Goal: Transaction & Acquisition: Purchase product/service

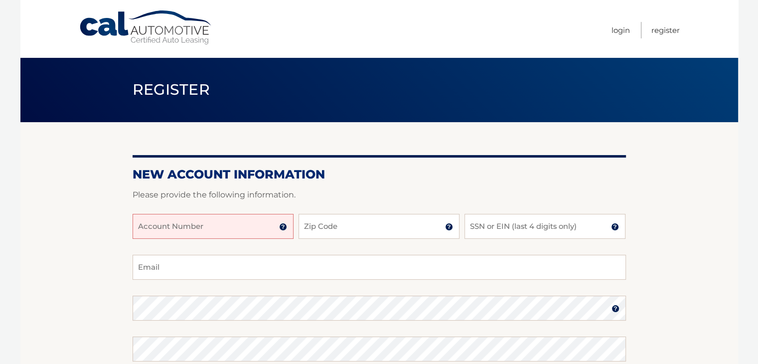
click at [163, 225] on input "Account Number" at bounding box center [213, 226] width 161 height 25
type input "44456028439"
click at [376, 226] on input "Zip Code" at bounding box center [379, 226] width 161 height 25
type input "33484"
type input "somedaybubby@gmail.com"
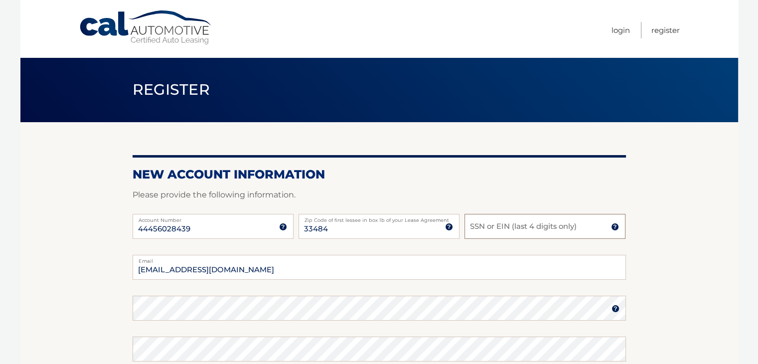
click at [481, 230] on input "SSN or EIN (last 4 digits only)" at bounding box center [544, 226] width 161 height 25
type input "4940"
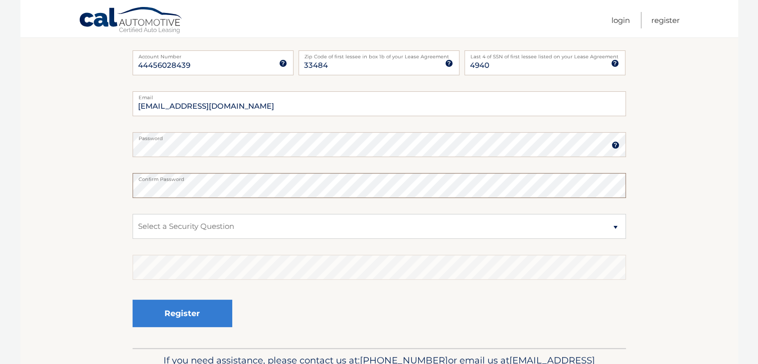
scroll to position [167, 0]
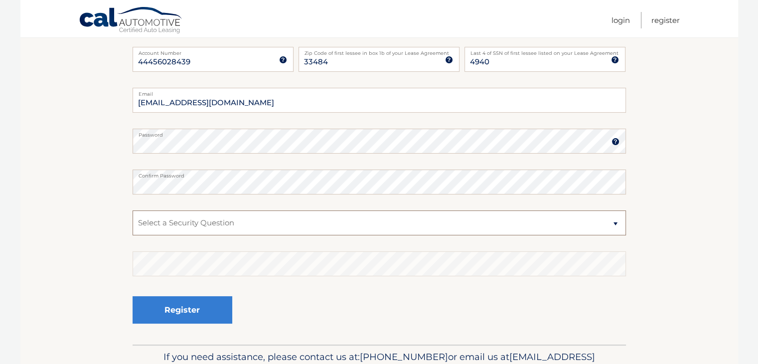
click at [606, 224] on select "Select a Security Question What was the name of your elementary school? What is…" at bounding box center [379, 222] width 493 height 25
select select "2"
click at [133, 210] on select "Select a Security Question What was the name of your elementary school? What is…" at bounding box center [379, 222] width 493 height 25
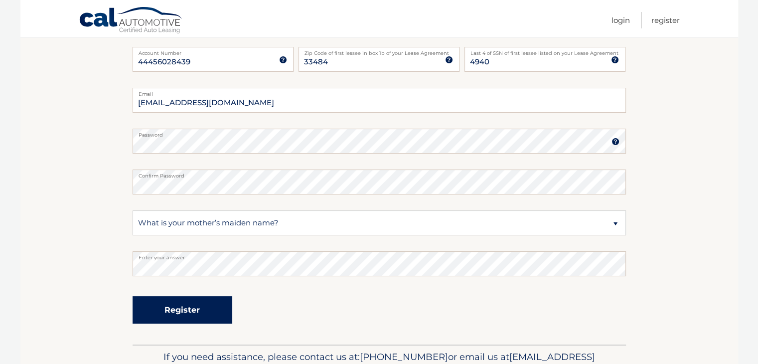
click at [176, 303] on button "Register" at bounding box center [183, 309] width 100 height 27
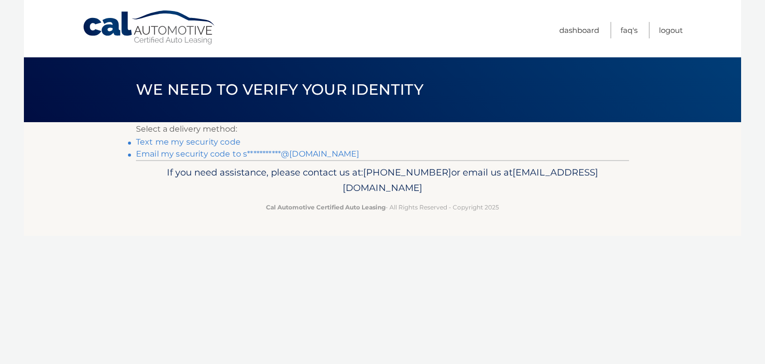
click at [158, 142] on link "Text me my security code" at bounding box center [188, 141] width 105 height 9
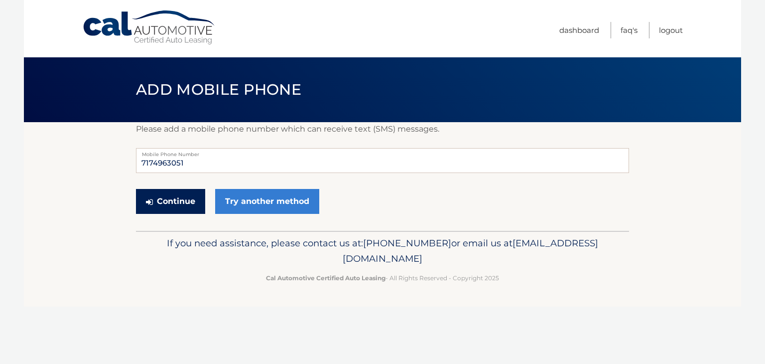
click at [160, 203] on button "Continue" at bounding box center [170, 201] width 69 height 25
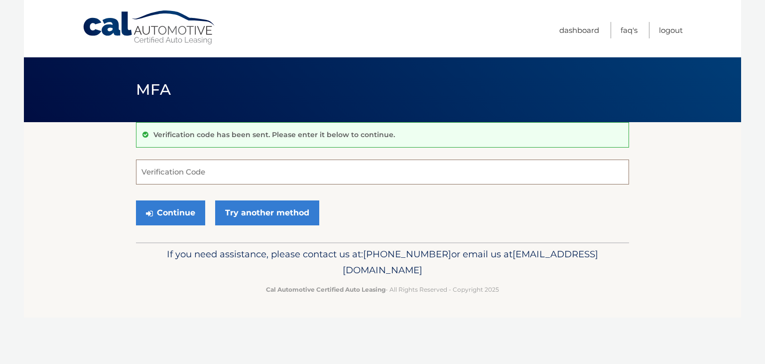
click at [233, 173] on input "Verification Code" at bounding box center [382, 171] width 493 height 25
type input "160826"
click at [163, 216] on button "Continue" at bounding box center [170, 212] width 69 height 25
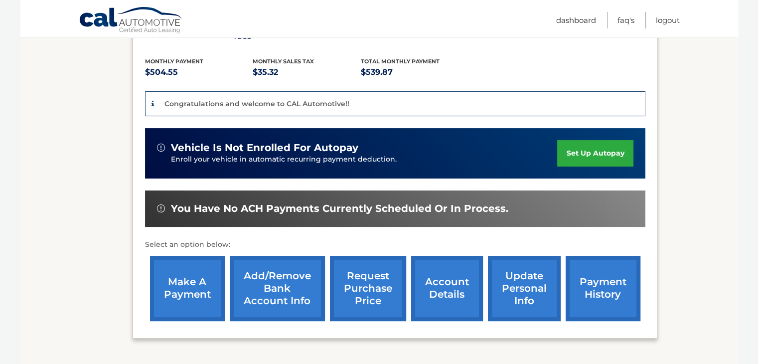
scroll to position [213, 0]
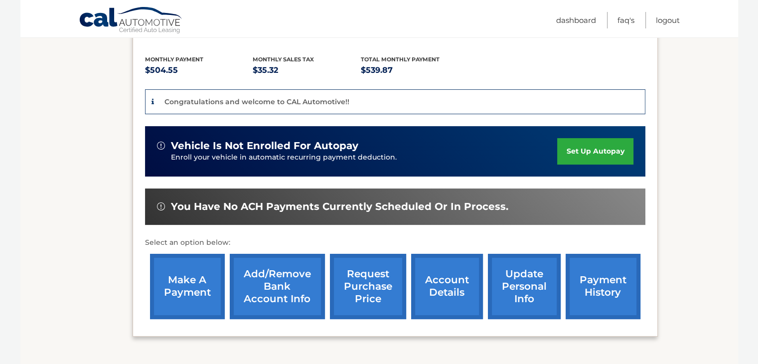
click at [177, 271] on link "make a payment" at bounding box center [187, 286] width 75 height 65
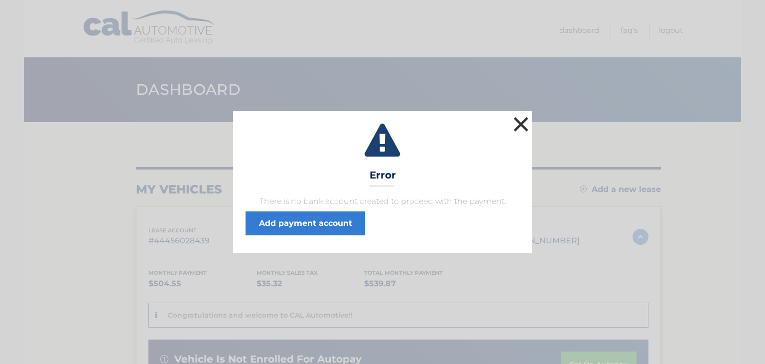
click at [525, 122] on button "×" at bounding box center [521, 124] width 20 height 20
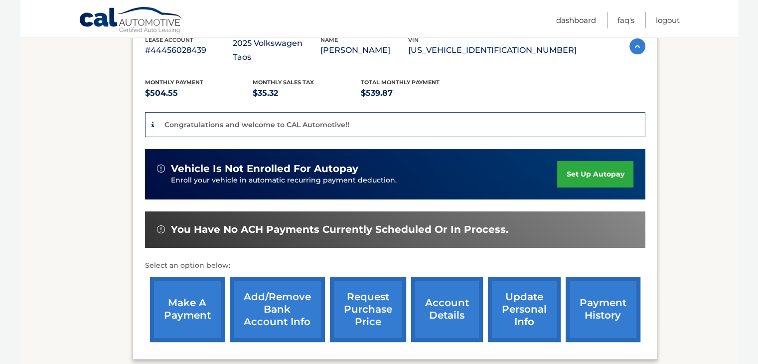
scroll to position [194, 0]
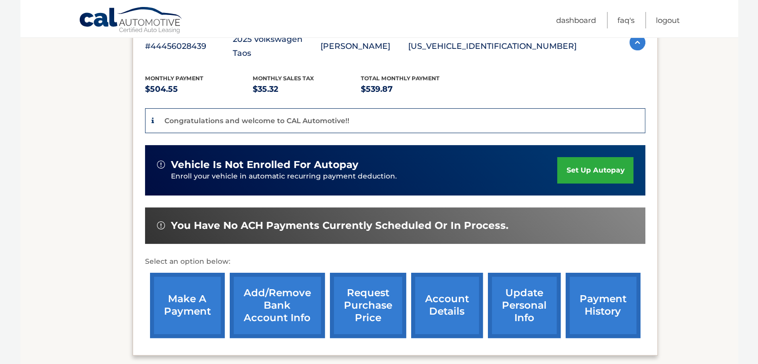
click at [278, 288] on link "Add/Remove bank account info" at bounding box center [277, 305] width 95 height 65
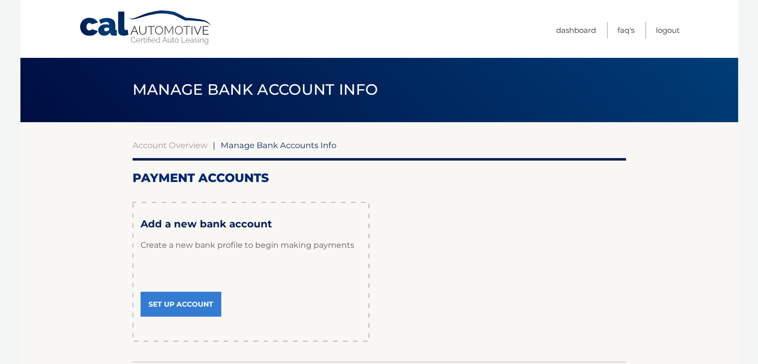
click at [171, 299] on link "Set Up Account" at bounding box center [181, 304] width 81 height 25
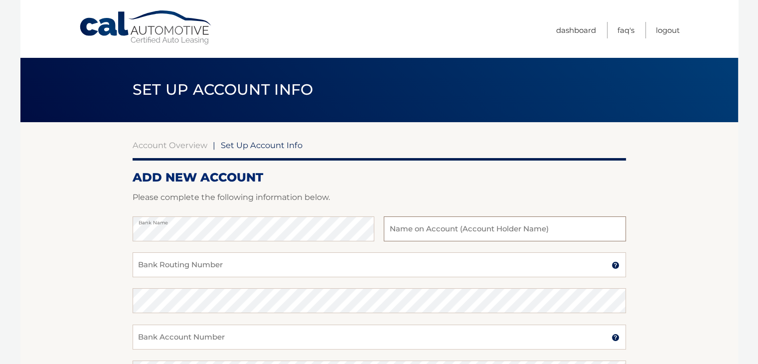
click at [431, 233] on input "text" at bounding box center [505, 228] width 242 height 25
type input "[PERSON_NAME]"
click at [248, 265] on input "Bank Routing Number" at bounding box center [379, 264] width 493 height 25
type input "267"
click at [431, 233] on input "Karim L. Po0wanda" at bounding box center [505, 228] width 242 height 25
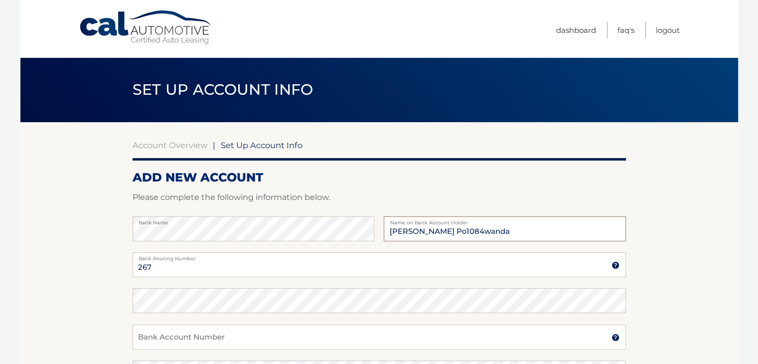
click at [431, 233] on input "Karim L. Po1084wanda" at bounding box center [505, 228] width 242 height 25
type input "Karim L. Po131084wanda"
click at [204, 271] on input "267" at bounding box center [379, 264] width 493 height 25
type input "267084"
click at [431, 233] on input "Karim L. Po131084wanda" at bounding box center [505, 228] width 242 height 25
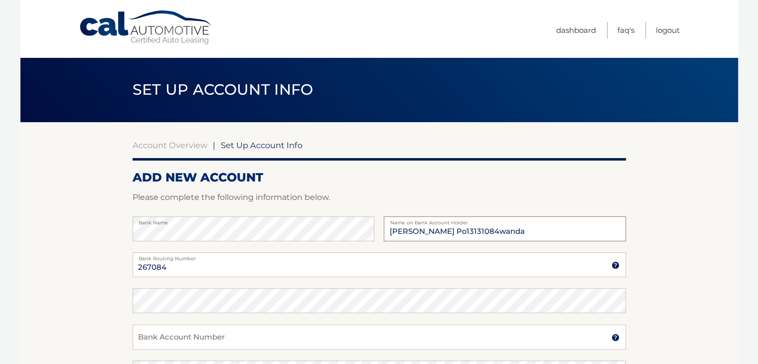
click at [522, 229] on input "Karim L. Po13131084wanda" at bounding box center [505, 228] width 242 height 25
type input "Karim L. Powanda"
click at [201, 268] on input "267084" at bounding box center [379, 264] width 493 height 25
type input "267084131"
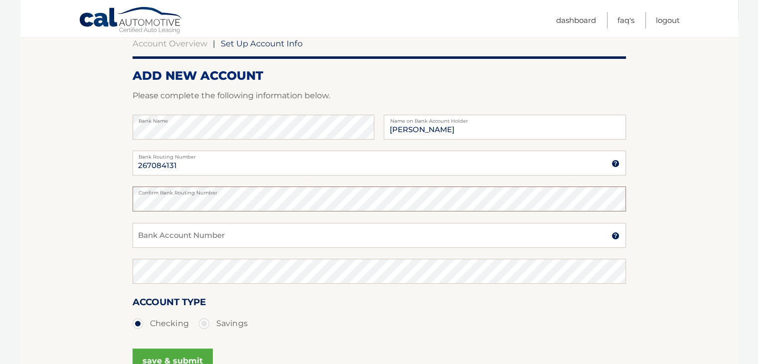
scroll to position [105, 0]
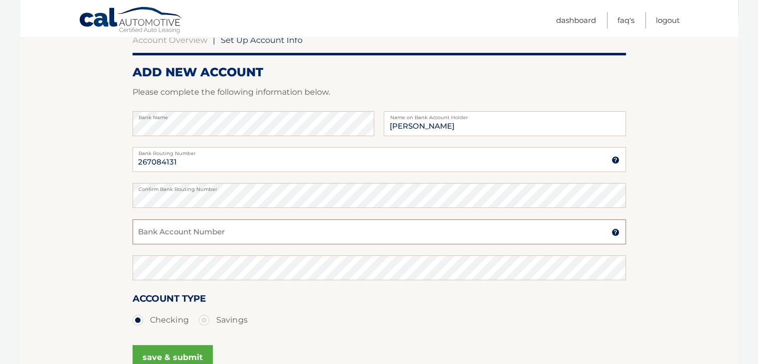
click at [169, 230] on input "Bank Account Number" at bounding box center [379, 231] width 493 height 25
type input "309719281"
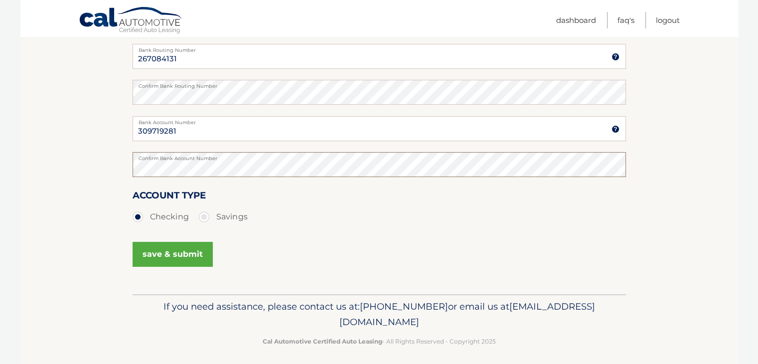
scroll to position [214, 0]
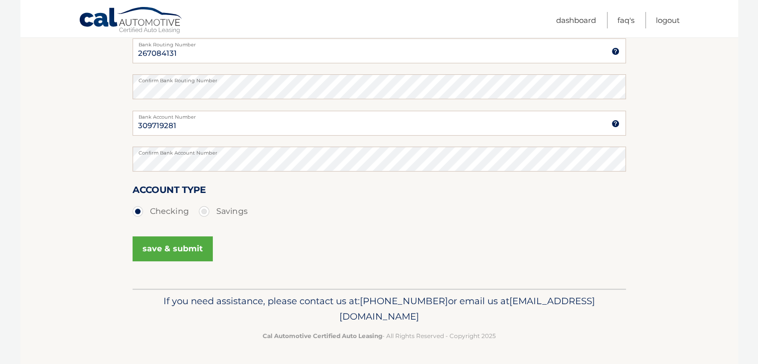
click at [155, 241] on button "save & submit" at bounding box center [173, 248] width 80 height 25
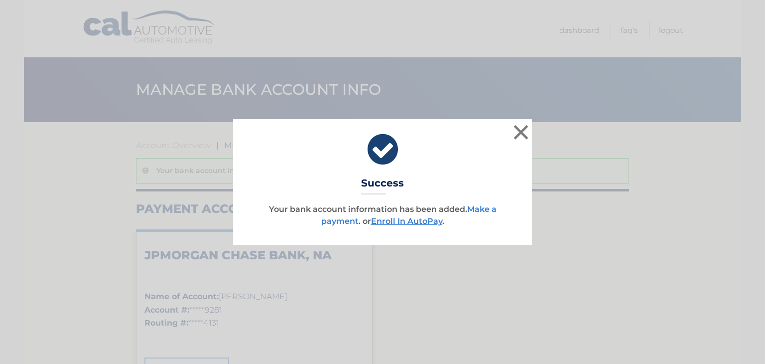
click at [332, 223] on link "Make a payment" at bounding box center [408, 214] width 175 height 21
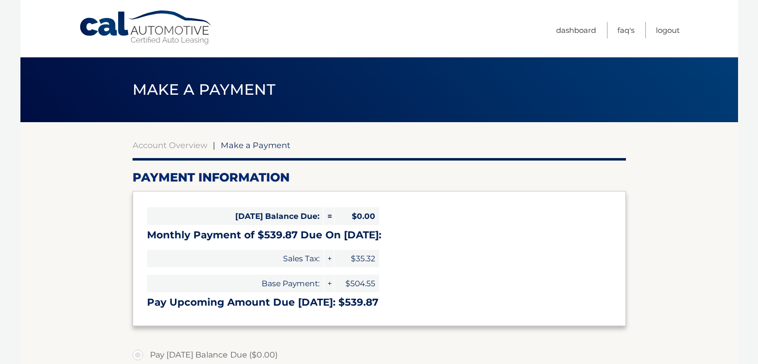
select select "N2FjMGQ0MGQtYTM2ZC00M2Y0LWFlOTktZWYzYjMzZDYwYzJk"
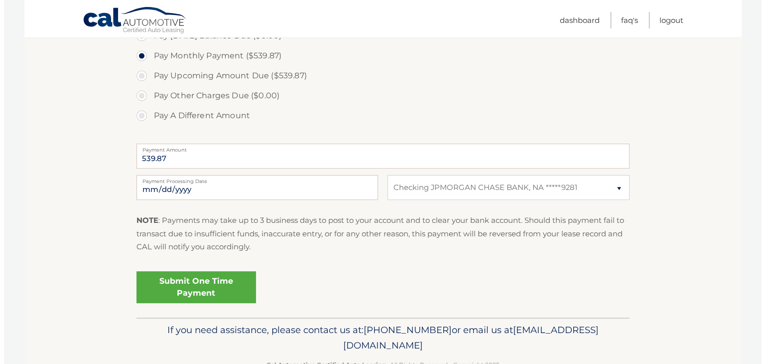
scroll to position [322, 0]
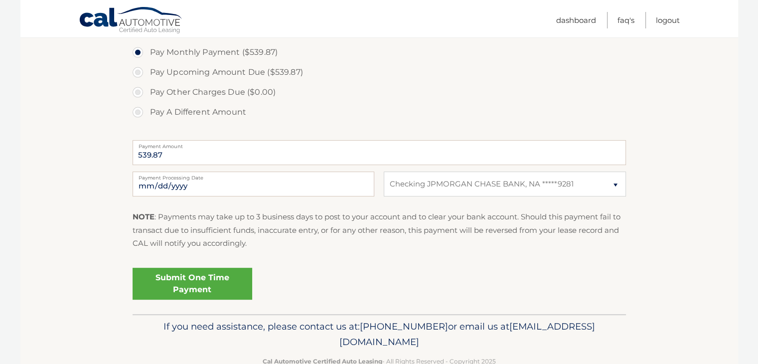
click at [167, 274] on link "Submit One Time Payment" at bounding box center [193, 284] width 120 height 32
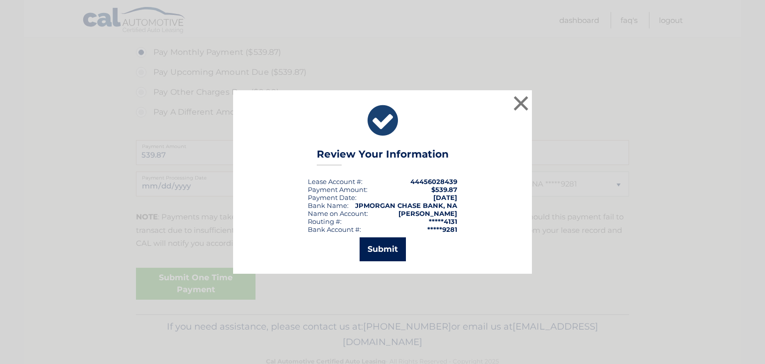
click at [387, 251] on button "Submit" at bounding box center [383, 249] width 46 height 24
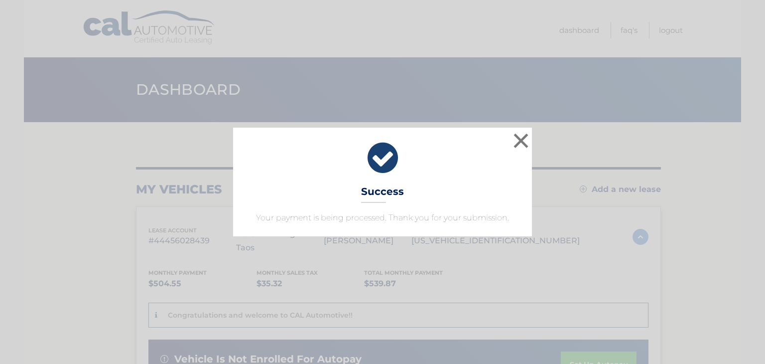
click at [519, 144] on button "×" at bounding box center [521, 141] width 20 height 20
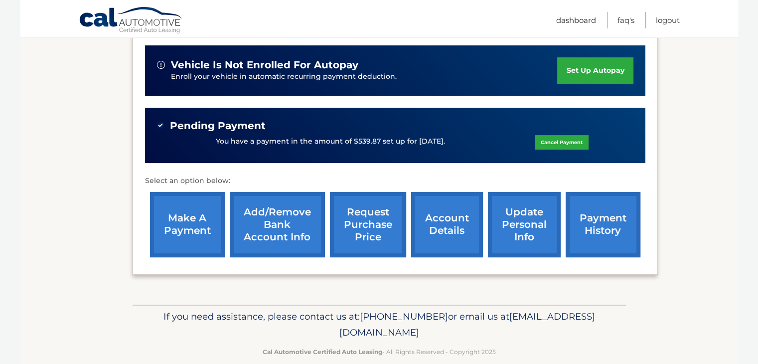
scroll to position [295, 0]
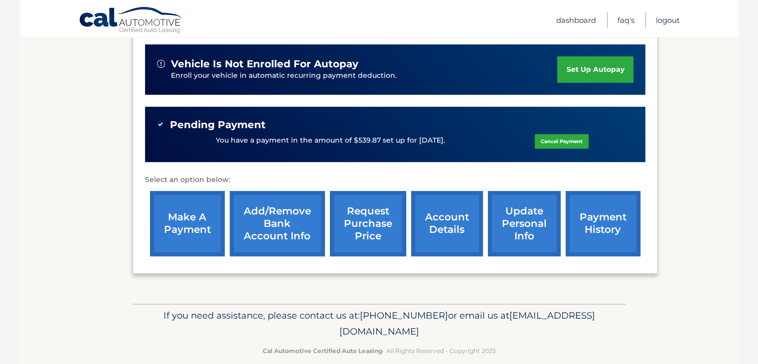
click at [670, 27] on link "Logout" at bounding box center [668, 20] width 24 height 16
